Goal: Transaction & Acquisition: Download file/media

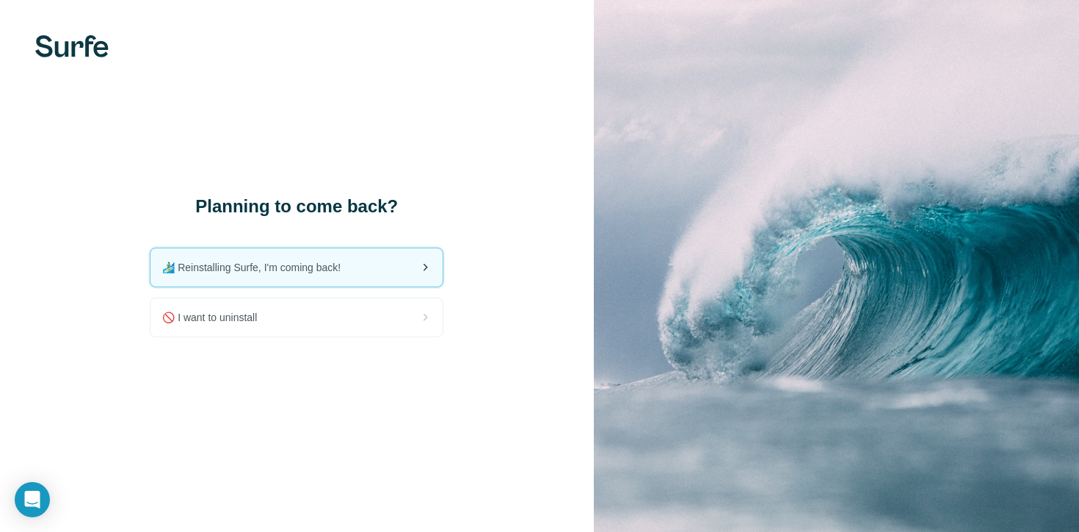
click at [420, 270] on icon at bounding box center [425, 267] width 18 height 18
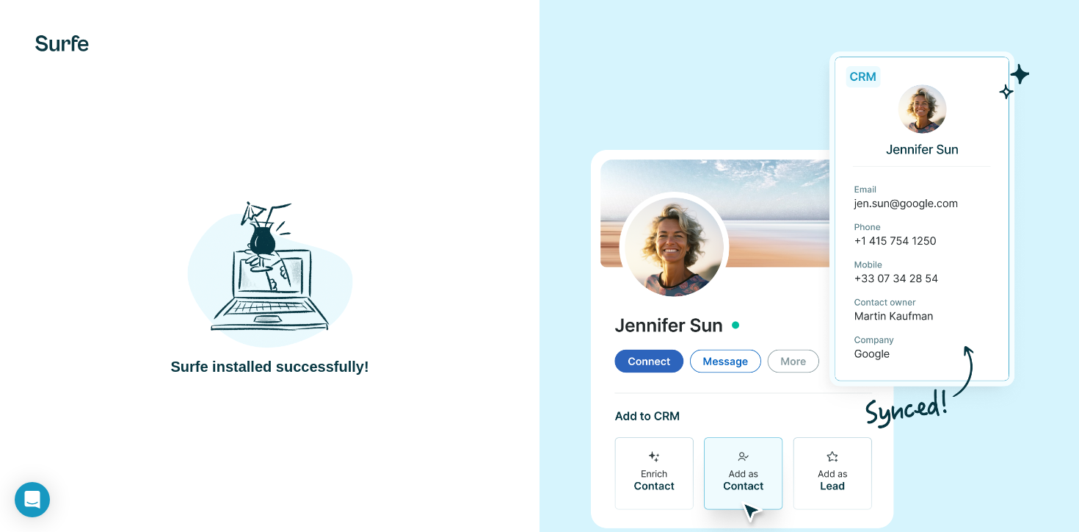
click at [924, 10] on div at bounding box center [810, 286] width 540 height 573
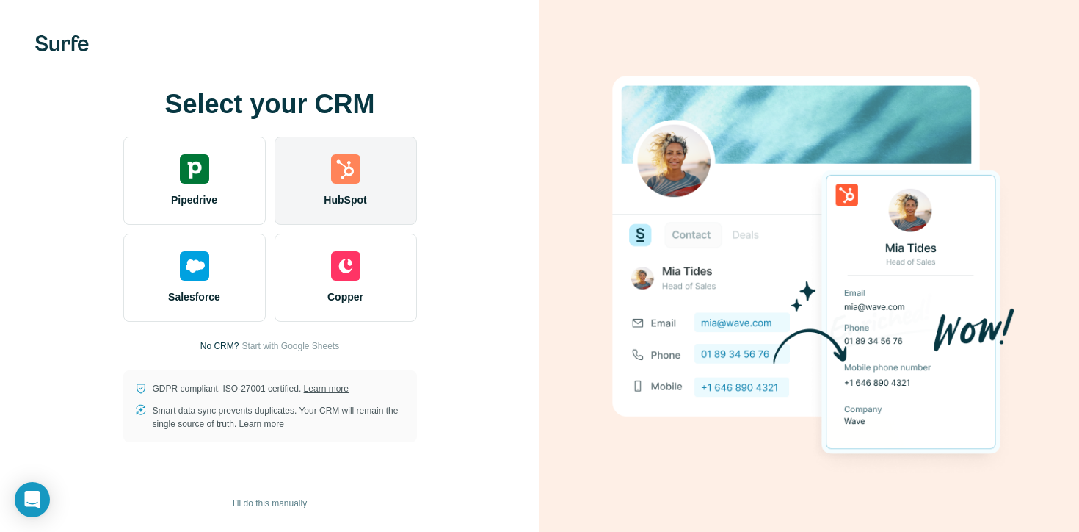
click at [349, 195] on span "HubSpot" at bounding box center [345, 199] width 43 height 15
click at [384, 173] on div "HubSpot" at bounding box center [346, 181] width 142 height 88
click at [363, 178] on div "HubSpot" at bounding box center [346, 181] width 142 height 88
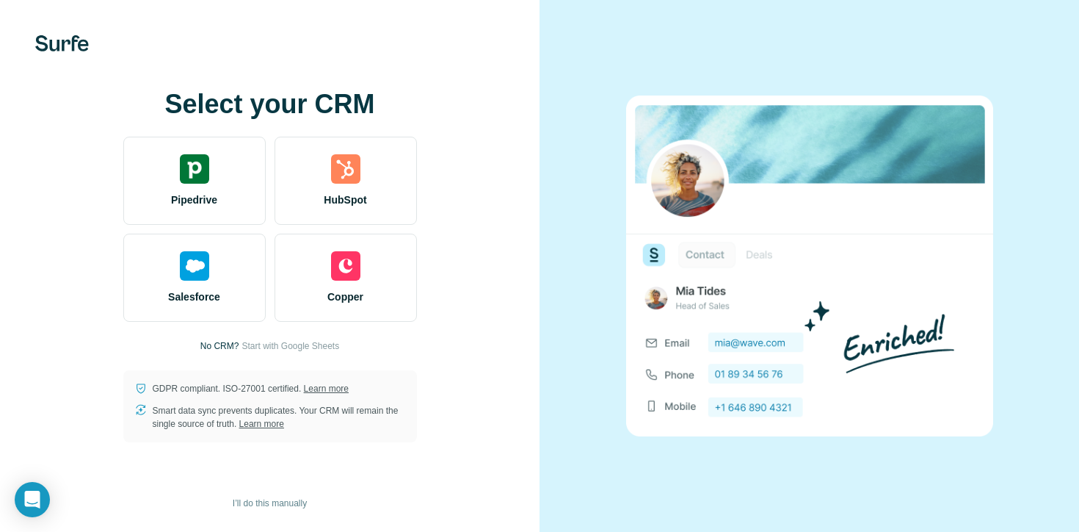
click at [341, 166] on img at bounding box center [345, 168] width 29 height 29
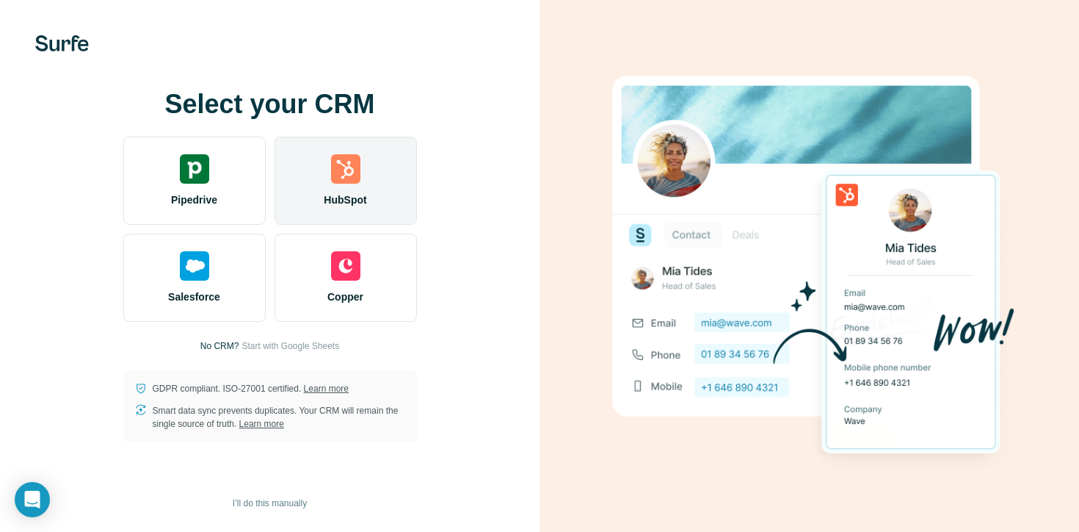
click at [360, 176] on img at bounding box center [345, 168] width 29 height 29
